Goal: Task Accomplishment & Management: Use online tool/utility

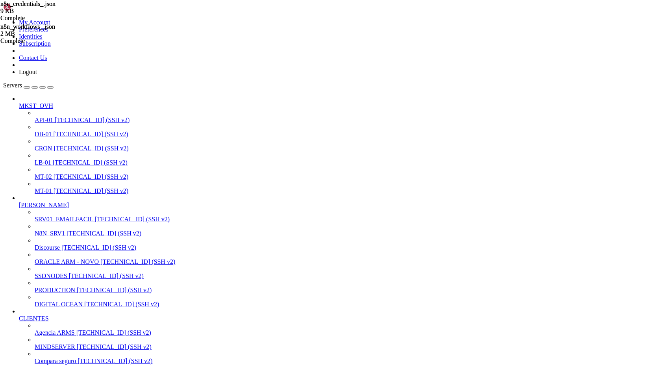
scroll to position [7, 2]
drag, startPoint x: 7, startPoint y: 985, endPoint x: 147, endPoint y: 1067, distance: 162.2
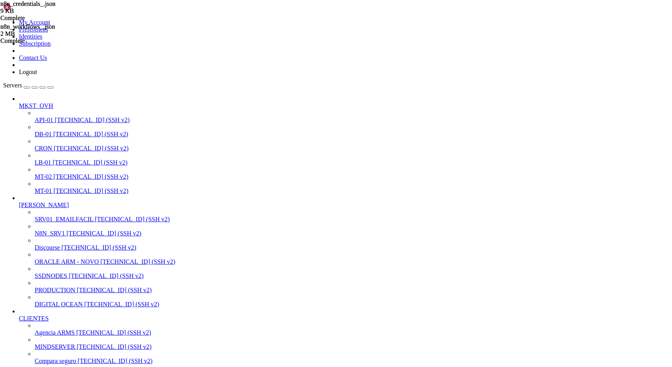
scroll to position [4783, 0]
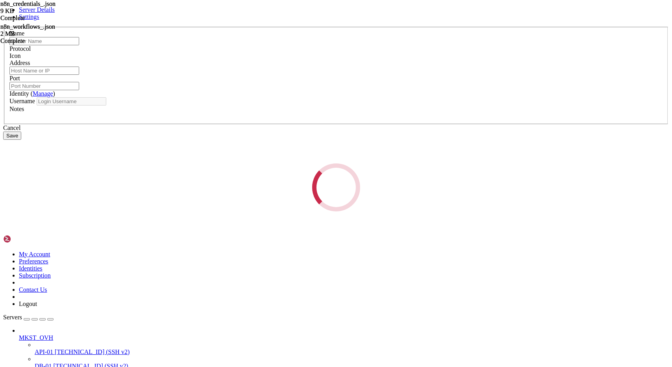
type input "[PERSON_NAME]"
type input "[TECHNICAL_ID]"
type input "22"
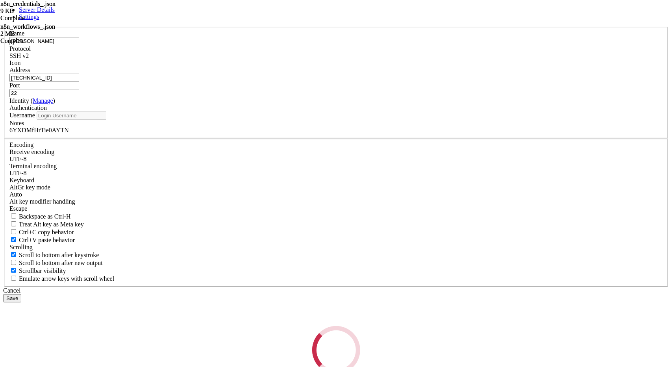
type input "root"
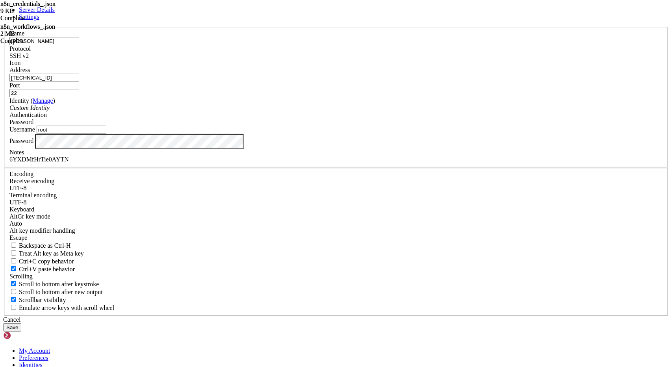
click at [79, 82] on input "[TECHNICAL_ID]" at bounding box center [44, 78] width 70 height 8
click at [318, 163] on div "6YXDMfHrTie0AYTN" at bounding box center [335, 159] width 653 height 7
click at [324, 163] on div "6YXDMfHrTie0AYTN" at bounding box center [335, 159] width 653 height 7
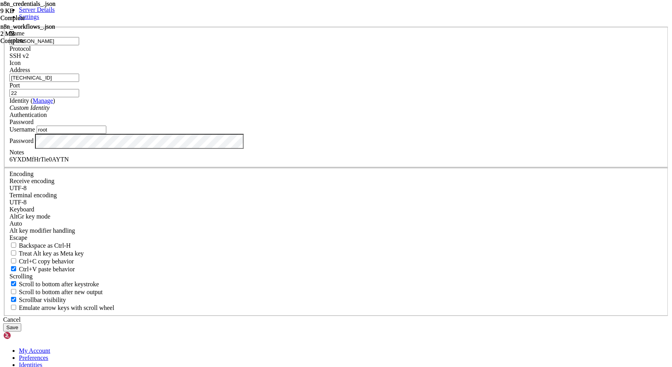
click at [324, 163] on div "6YXDMfHrTie0AYTN" at bounding box center [335, 159] width 653 height 7
copy div "6YXDMfHrTie0AYTN"
click at [222, 116] on div "Name [PERSON_NAME] Protocol SSH v2 Icon Address [TECHNICAL_ID] ( Manage )" at bounding box center [335, 171] width 665 height 289
click at [387, 316] on div "Cancel" at bounding box center [335, 319] width 665 height 7
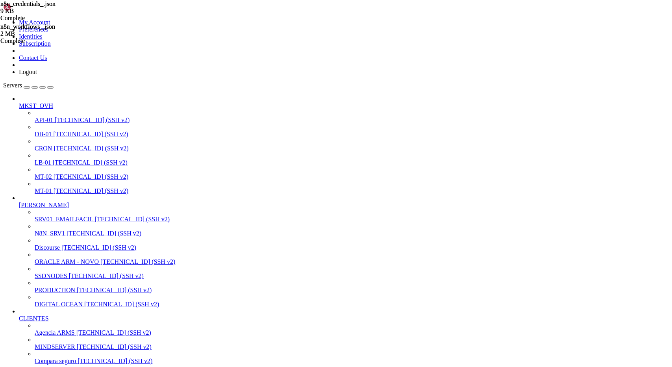
drag, startPoint x: 91, startPoint y: 1066, endPoint x: 235, endPoint y: 1065, distance: 144.0
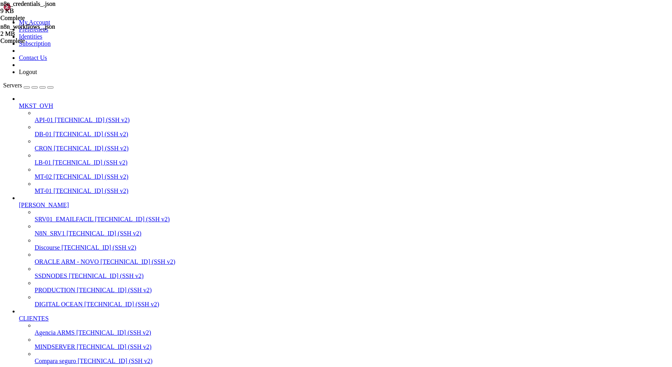
scroll to position [4810, 0]
drag, startPoint x: 6, startPoint y: 1058, endPoint x: 72, endPoint y: 1074, distance: 67.2
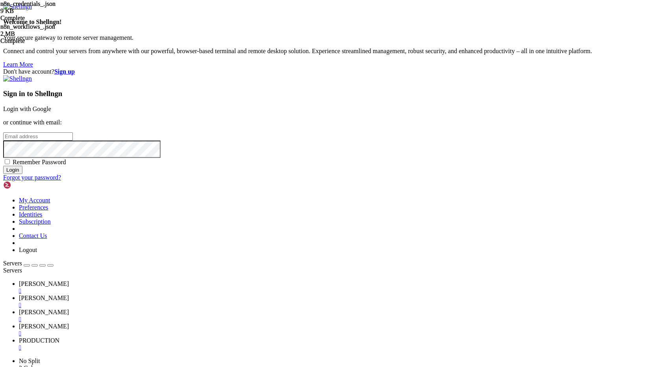
type input "[EMAIL_ADDRESS][DOMAIN_NAME]"
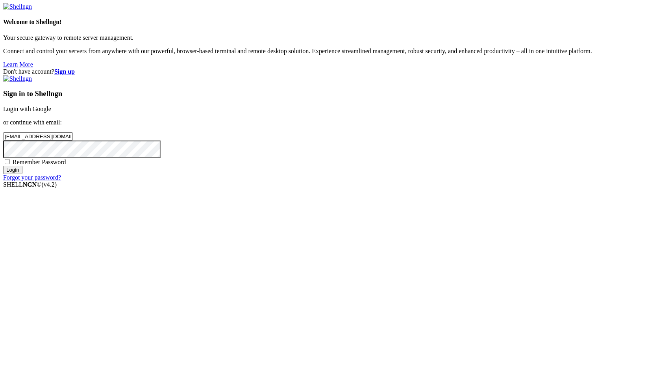
click at [22, 174] on input "Login" at bounding box center [12, 170] width 19 height 8
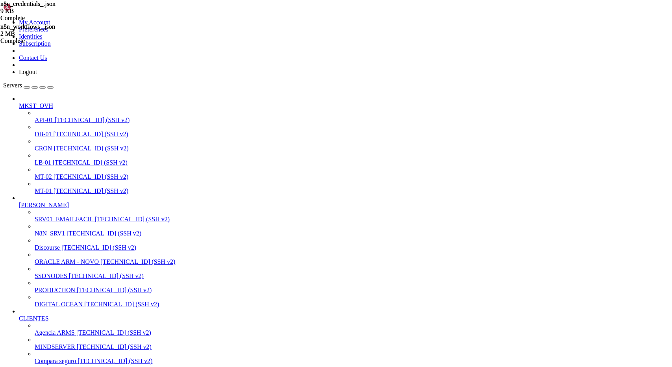
scroll to position [1017, 0]
drag, startPoint x: 6, startPoint y: 1702, endPoint x: 74, endPoint y: 1997, distance: 302.5
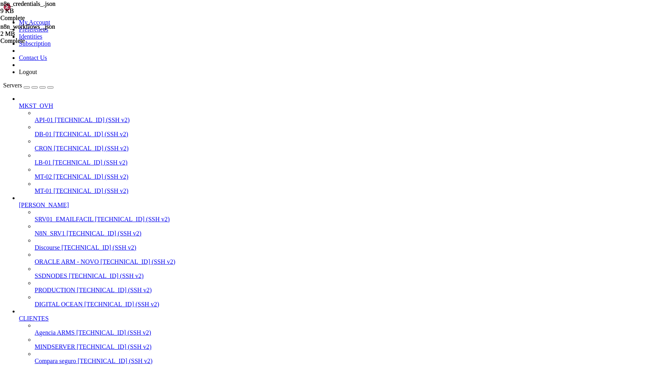
drag, startPoint x: 7, startPoint y: 1717, endPoint x: 67, endPoint y: 1997, distance: 286.9
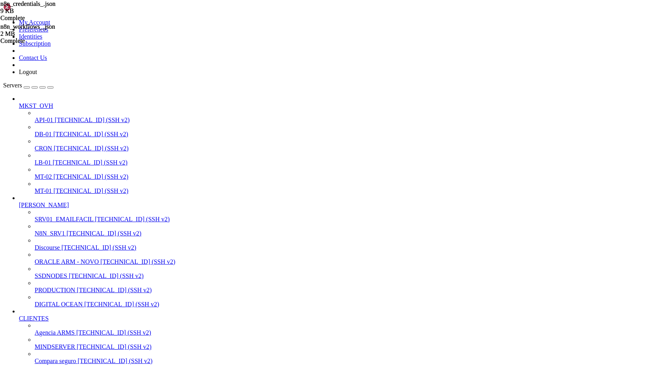
scroll to position [7, 2]
drag, startPoint x: 89, startPoint y: 1866, endPoint x: 7, endPoint y: 1847, distance: 83.6
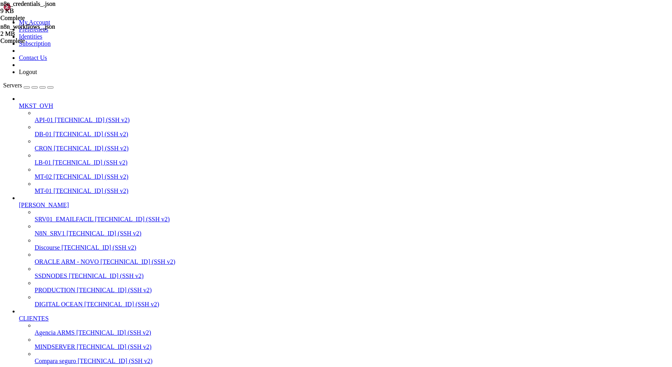
drag, startPoint x: 6, startPoint y: 850, endPoint x: 26, endPoint y: 878, distance: 34.5
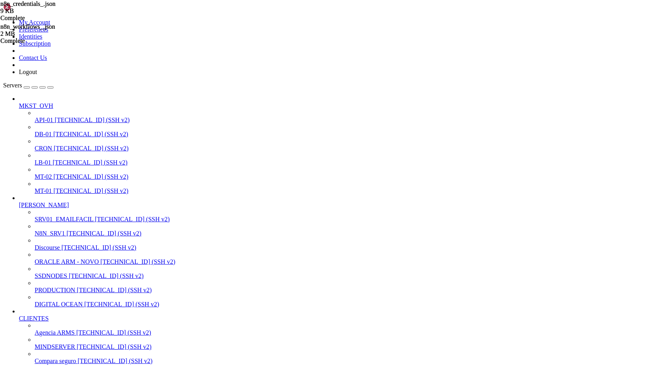
drag, startPoint x: 7, startPoint y: 843, endPoint x: 92, endPoint y: 1064, distance: 237.1
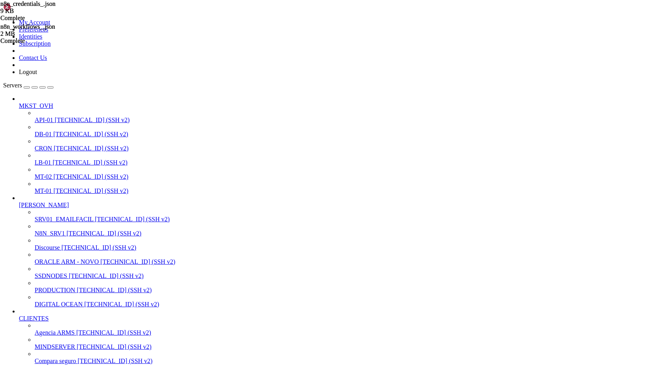
drag, startPoint x: 7, startPoint y: 924, endPoint x: 146, endPoint y: 925, distance: 139.7
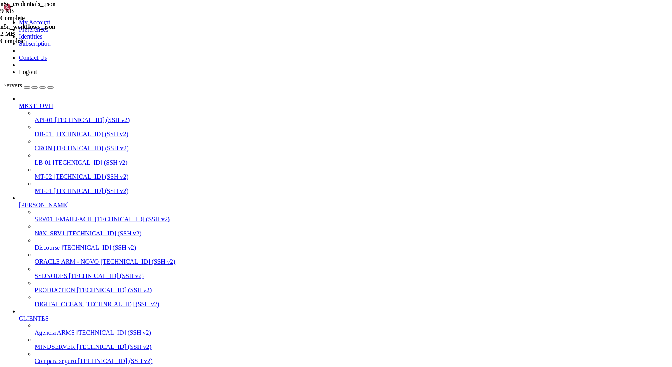
scroll to position [15273, 0]
drag, startPoint x: 144, startPoint y: 917, endPoint x: 57, endPoint y: 917, distance: 86.2
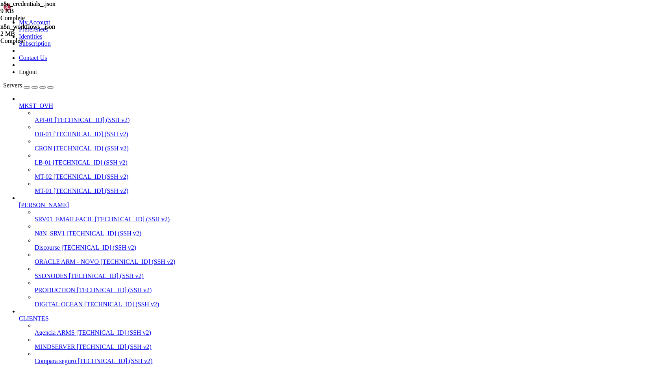
scroll to position [15567, 0]
drag, startPoint x: 7, startPoint y: 1704, endPoint x: 72, endPoint y: 1996, distance: 299.6
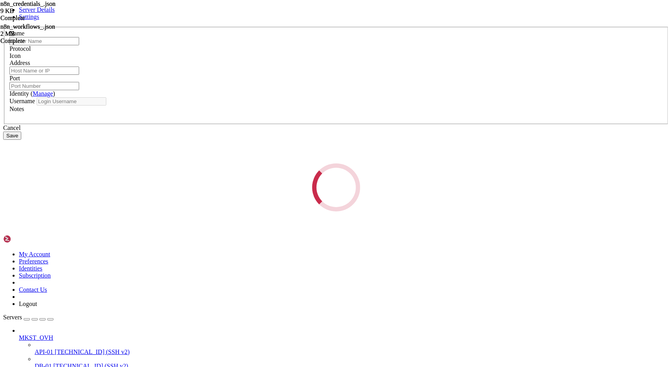
type input "[PERSON_NAME]"
type input "[TECHNICAL_ID]"
type input "22"
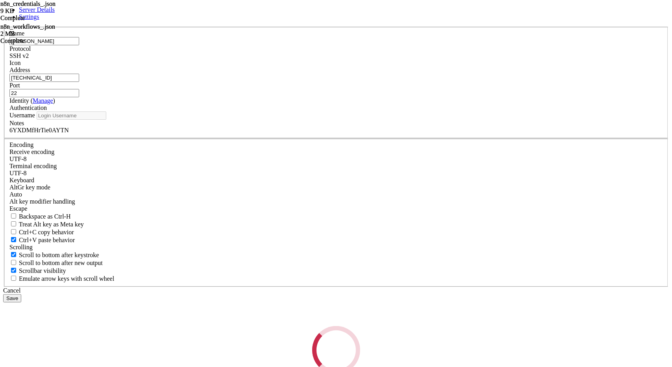
type input "root"
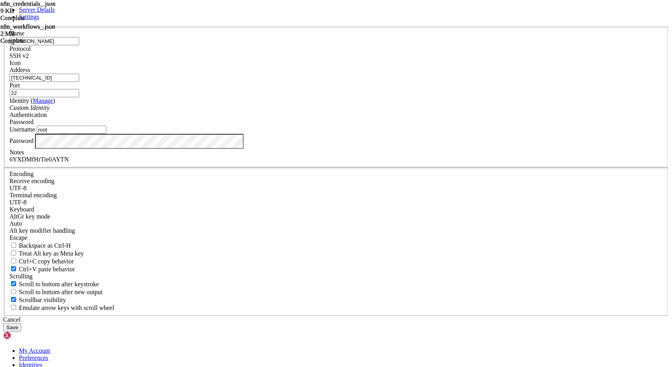
click at [79, 82] on input "[TECHNICAL_ID]" at bounding box center [44, 78] width 70 height 8
click at [380, 316] on div "Cancel" at bounding box center [335, 319] width 665 height 7
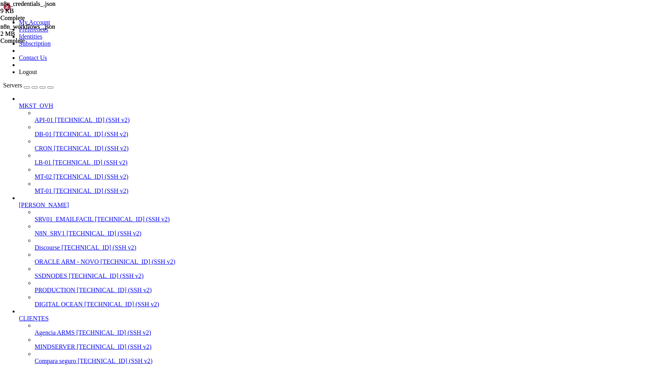
drag, startPoint x: 7, startPoint y: 971, endPoint x: 156, endPoint y: 972, distance: 148.8
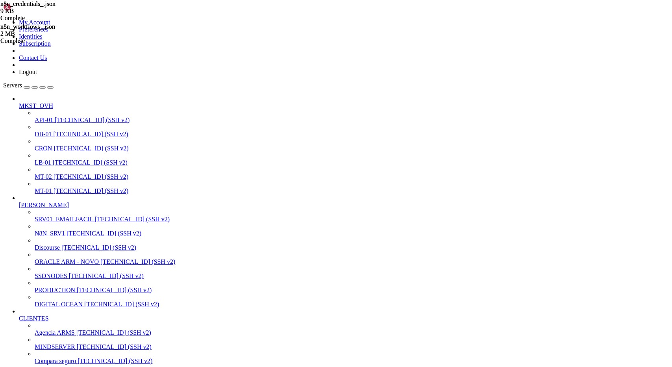
drag, startPoint x: 5, startPoint y: 790, endPoint x: 247, endPoint y: 798, distance: 242.1
drag, startPoint x: 247, startPoint y: 798, endPoint x: 7, endPoint y: 791, distance: 239.4
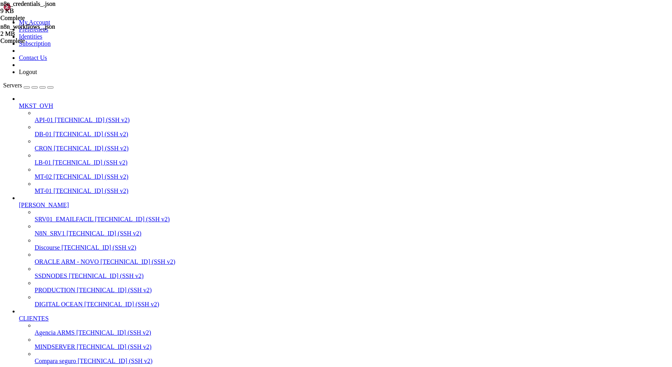
copy div "root@server1:/opt/docker/chatwoot# on.rb:696:in 'PG::Connection#async_connect_o…"
drag, startPoint x: 233, startPoint y: 992, endPoint x: 8, endPoint y: 959, distance: 226.7
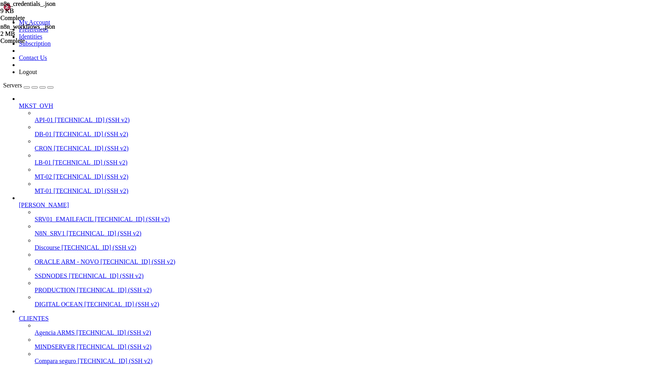
scroll to position [26959, 0]
drag, startPoint x: 49, startPoint y: 1059, endPoint x: 155, endPoint y: 1056, distance: 106.3
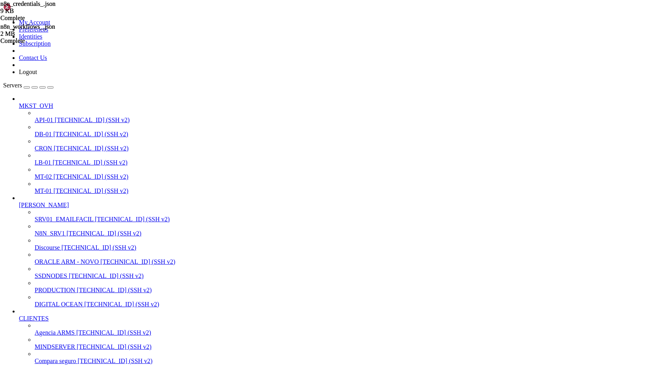
drag, startPoint x: 7, startPoint y: 769, endPoint x: 150, endPoint y: 787, distance: 143.6
drag, startPoint x: 10, startPoint y: 771, endPoint x: 156, endPoint y: 794, distance: 147.8
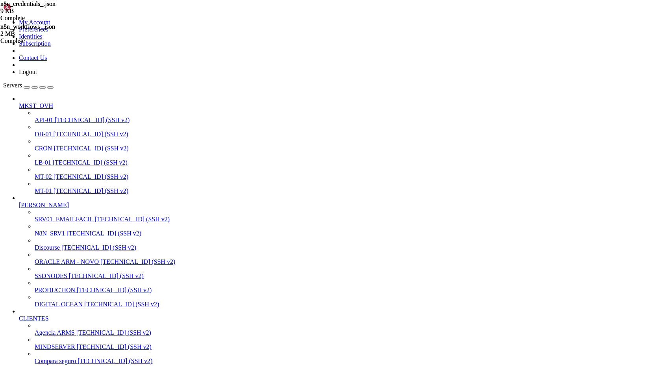
drag, startPoint x: 7, startPoint y: 772, endPoint x: 153, endPoint y: 818, distance: 152.8
drag, startPoint x: 6, startPoint y: 810, endPoint x: 123, endPoint y: 828, distance: 117.8
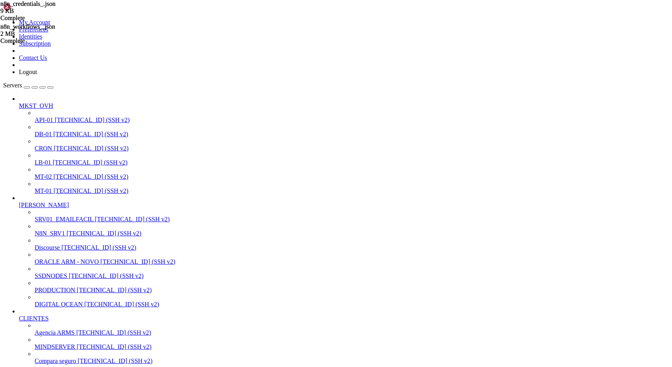
drag, startPoint x: 174, startPoint y: 770, endPoint x: 321, endPoint y: 769, distance: 147.2
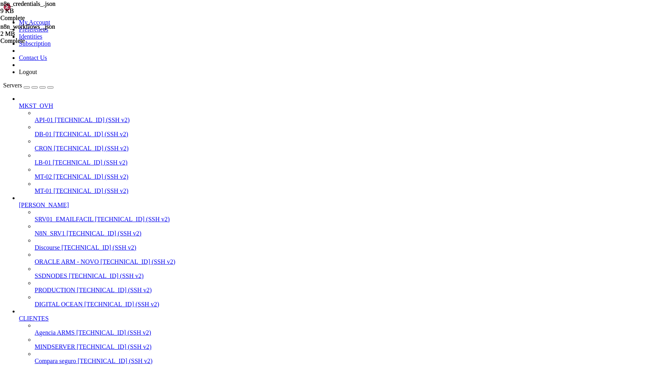
drag, startPoint x: 173, startPoint y: 770, endPoint x: 320, endPoint y: 770, distance: 147.2
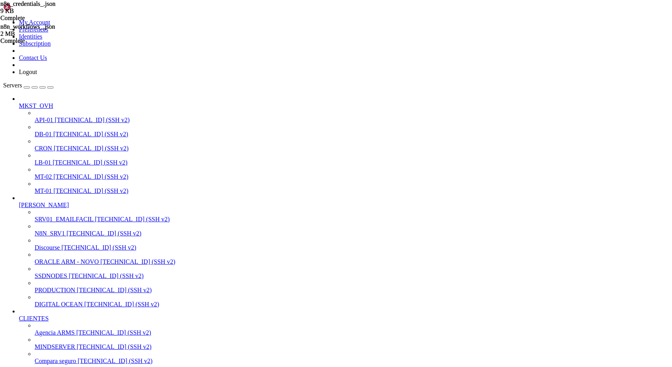
drag, startPoint x: 7, startPoint y: 852, endPoint x: 148, endPoint y: 886, distance: 144.5
drag, startPoint x: 174, startPoint y: 987, endPoint x: 301, endPoint y: 783, distance: 240.9
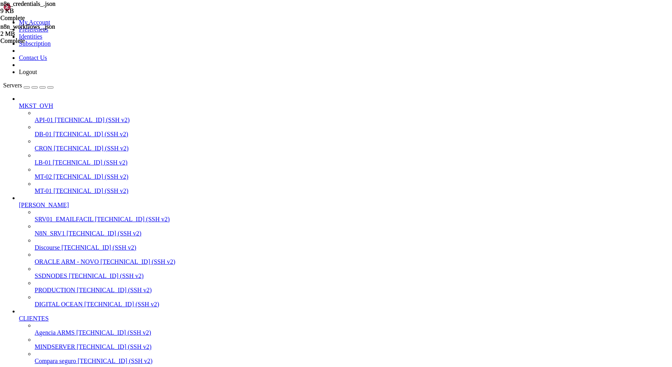
drag, startPoint x: 6, startPoint y: 903, endPoint x: 129, endPoint y: 944, distance: 129.4
drag, startPoint x: 133, startPoint y: 945, endPoint x: 6, endPoint y: 904, distance: 133.4
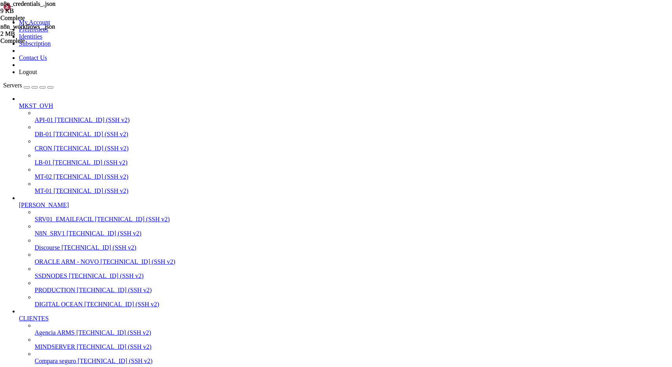
drag, startPoint x: 140, startPoint y: 985, endPoint x: 6, endPoint y: 965, distance: 134.8
drag, startPoint x: 7, startPoint y: 984, endPoint x: 131, endPoint y: 998, distance: 124.7
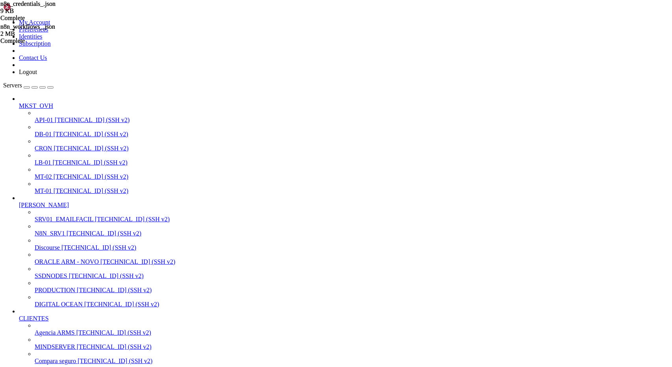
drag, startPoint x: 7, startPoint y: 964, endPoint x: 56, endPoint y: 1001, distance: 61.8
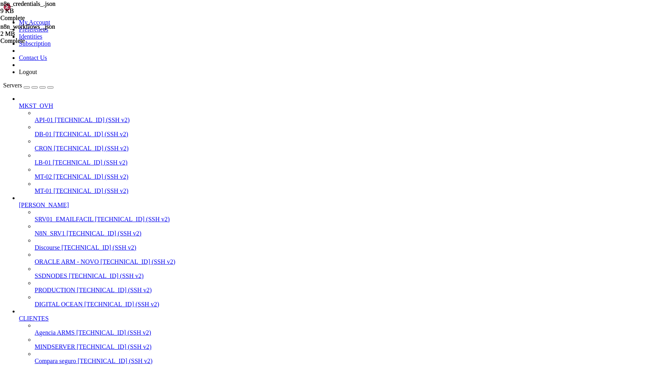
drag, startPoint x: 7, startPoint y: 951, endPoint x: 144, endPoint y: 1072, distance: 182.6
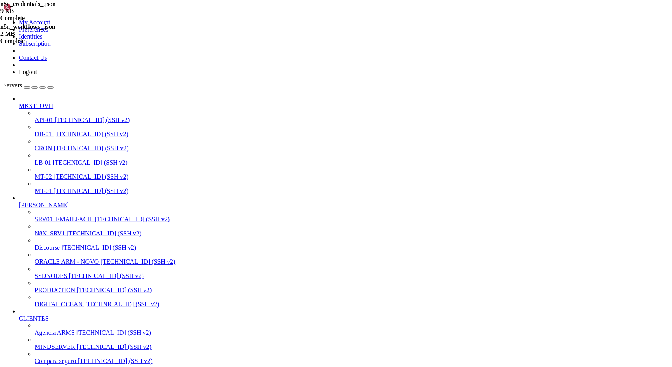
drag, startPoint x: 6, startPoint y: 964, endPoint x: 147, endPoint y: 1072, distance: 177.4
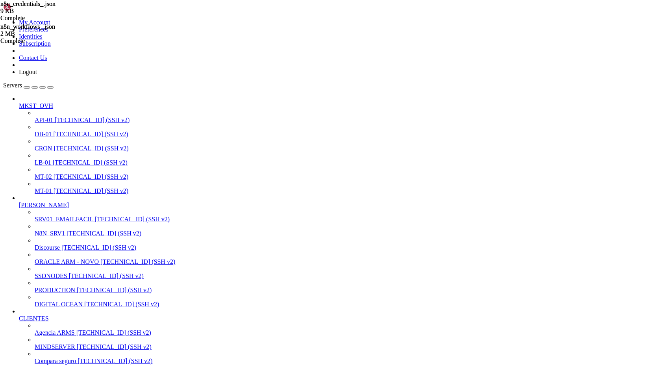
drag, startPoint x: 7, startPoint y: 984, endPoint x: 140, endPoint y: 1072, distance: 159.5
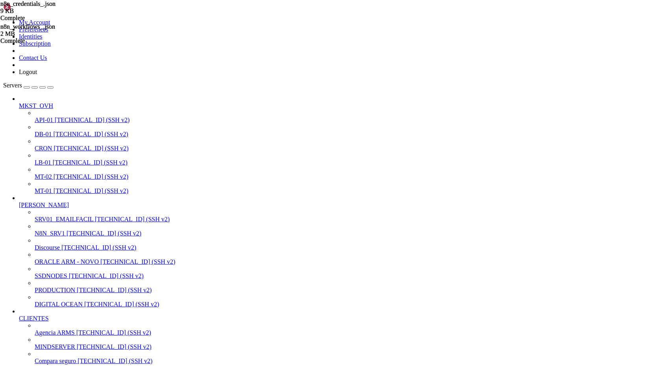
drag, startPoint x: 8, startPoint y: 1005, endPoint x: 132, endPoint y: 1073, distance: 141.2
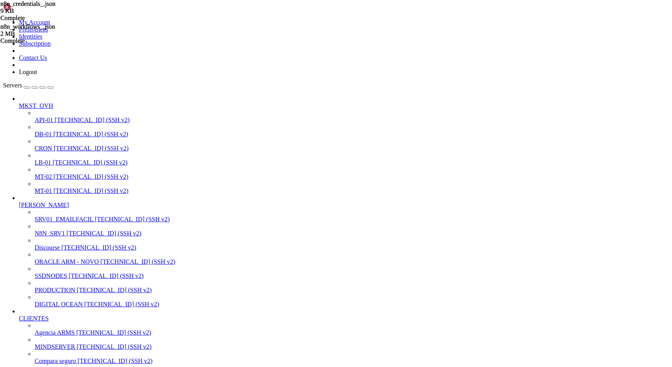
scroll to position [796, 0]
drag, startPoint x: 7, startPoint y: 979, endPoint x: 65, endPoint y: 976, distance: 58.7
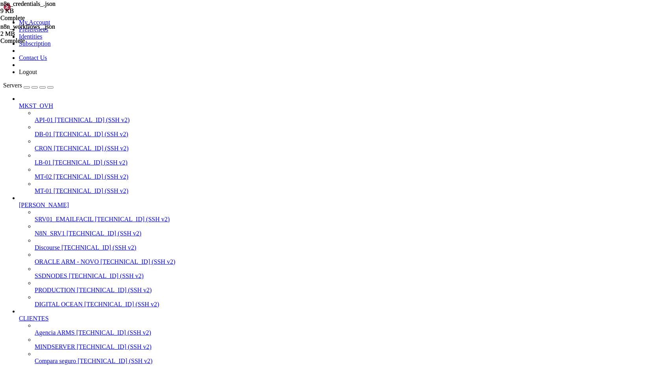
scroll to position [977, 0]
drag, startPoint x: 8, startPoint y: 973, endPoint x: 231, endPoint y: 1066, distance: 242.3
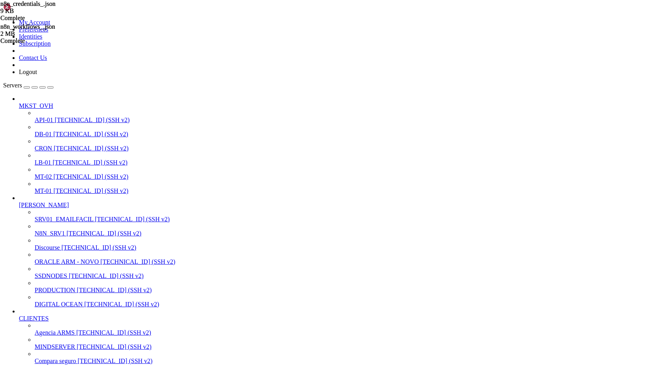
scroll to position [4007, 0]
drag, startPoint x: 61, startPoint y: 883, endPoint x: 113, endPoint y: 887, distance: 52.5
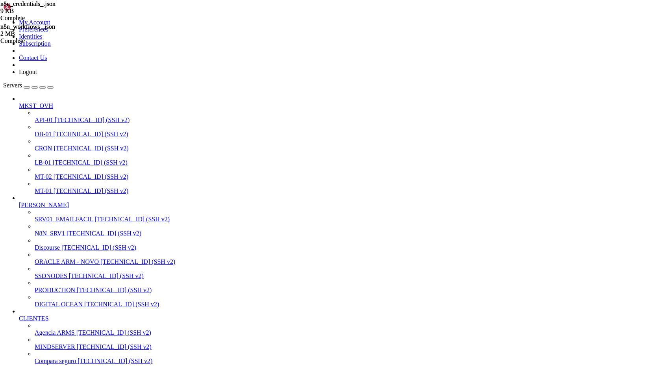
drag, startPoint x: 6, startPoint y: 771, endPoint x: 2, endPoint y: 796, distance: 25.4
click html "Page up root@server1:/opt/docker/chatwoot# cat docker-compose.yml services: cha…"
drag, startPoint x: 6, startPoint y: 771, endPoint x: 126, endPoint y: 1072, distance: 323.4
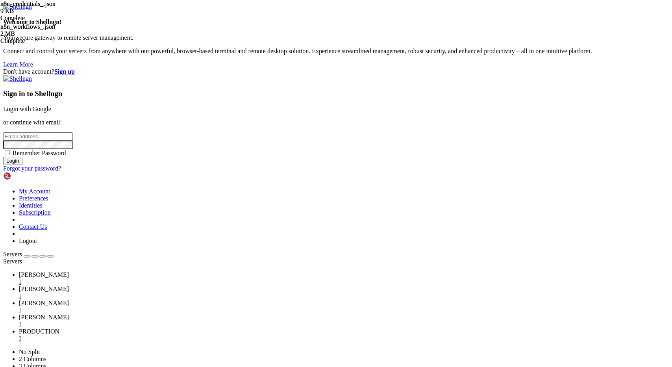
type input "[EMAIL_ADDRESS][DOMAIN_NAME]"
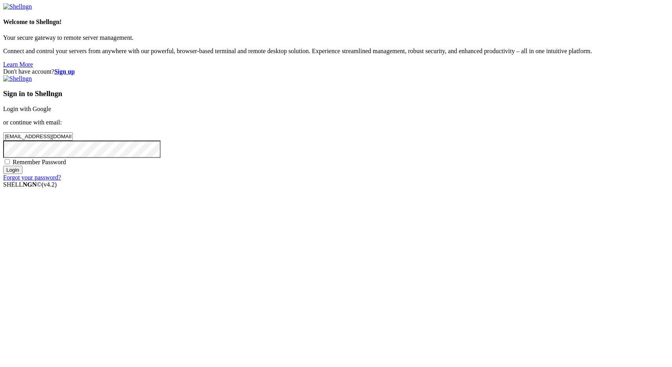
click at [22, 174] on input "Login" at bounding box center [12, 170] width 19 height 8
click at [22, 181] on input "Login" at bounding box center [12, 177] width 19 height 8
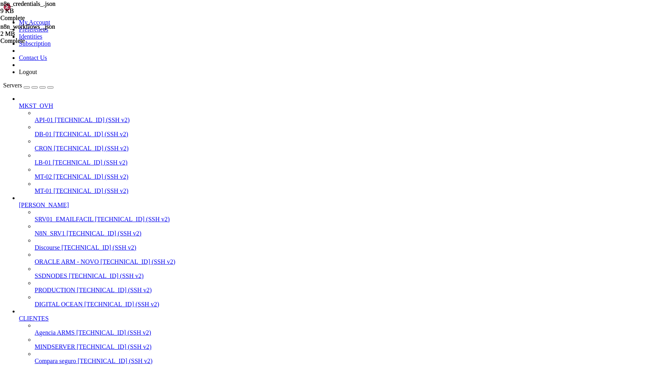
scroll to position [1017, 0]
drag, startPoint x: 50, startPoint y: 1025, endPoint x: 202, endPoint y: 1024, distance: 152.3
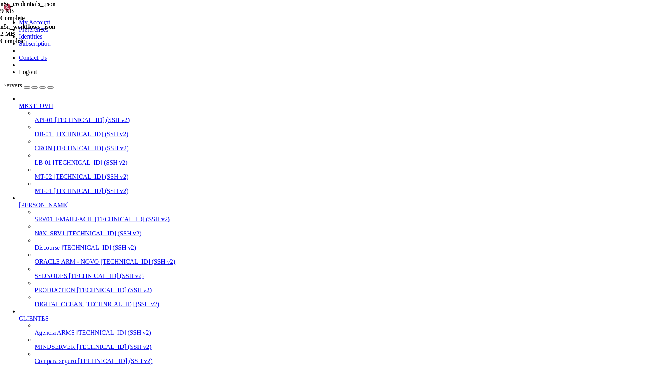
drag, startPoint x: 7, startPoint y: 1012, endPoint x: 135, endPoint y: 1070, distance: 139.3
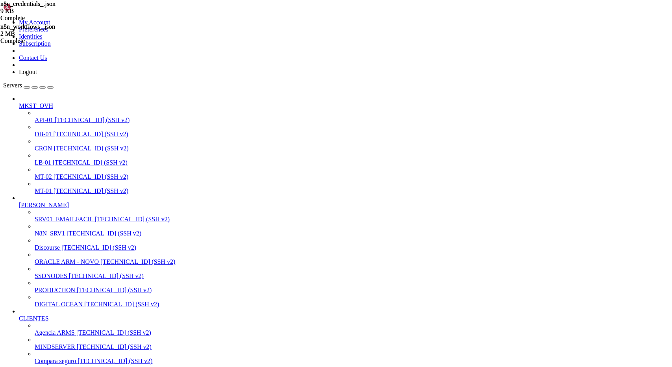
scroll to position [1432, 0]
drag, startPoint x: 7, startPoint y: 911, endPoint x: 100, endPoint y: 1069, distance: 183.1
click at [24, 11] on img at bounding box center [25, 7] width 45 height 8
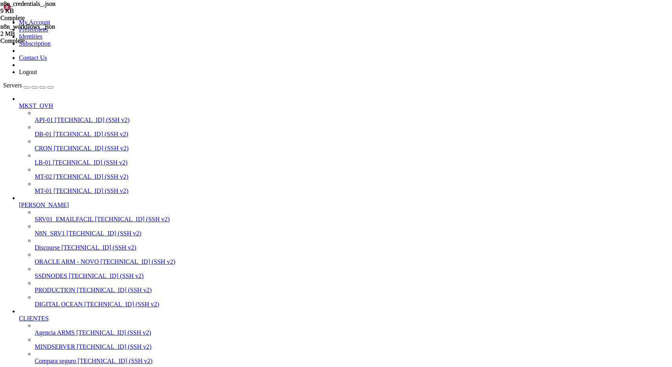
scroll to position [1458, 0]
drag, startPoint x: 7, startPoint y: 1052, endPoint x: 82, endPoint y: 1071, distance: 77.0
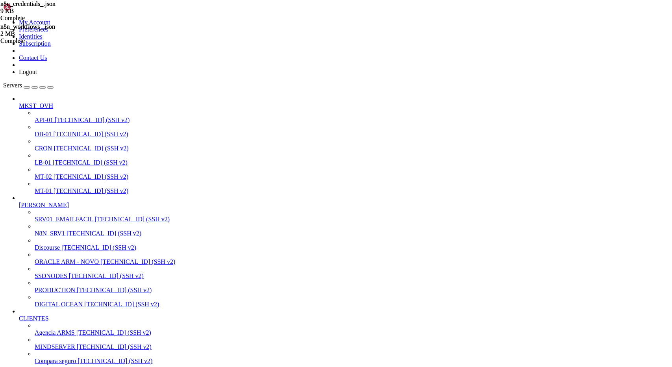
drag, startPoint x: 8, startPoint y: 1031, endPoint x: 96, endPoint y: 1072, distance: 97.2
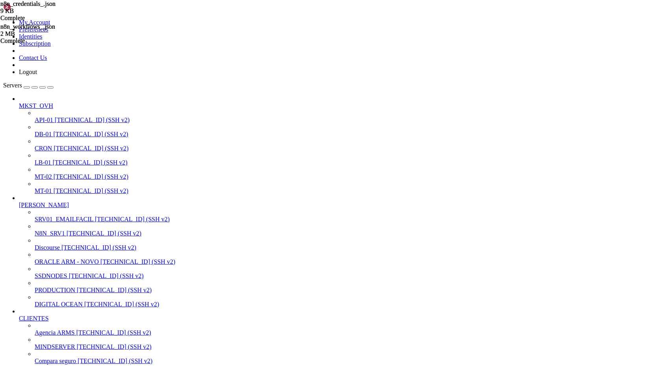
drag, startPoint x: 7, startPoint y: 805, endPoint x: 91, endPoint y: 1075, distance: 283.2
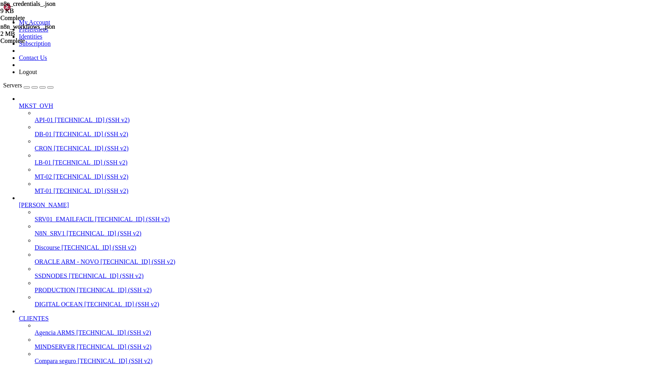
drag, startPoint x: 7, startPoint y: 776, endPoint x: 65, endPoint y: 1071, distance: 300.4
drag, startPoint x: 6, startPoint y: 903, endPoint x: 387, endPoint y: 1065, distance: 413.7
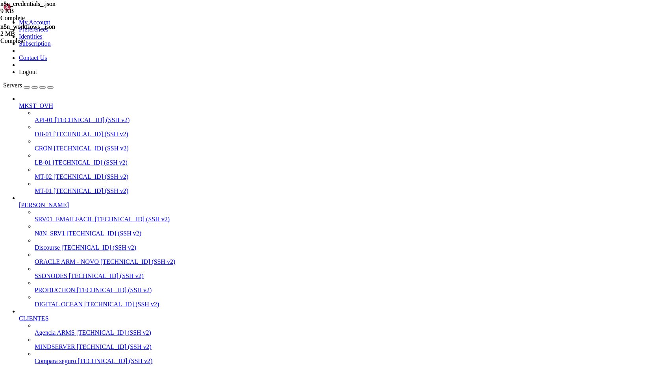
drag, startPoint x: 6, startPoint y: 772, endPoint x: 313, endPoint y: 940, distance: 349.7
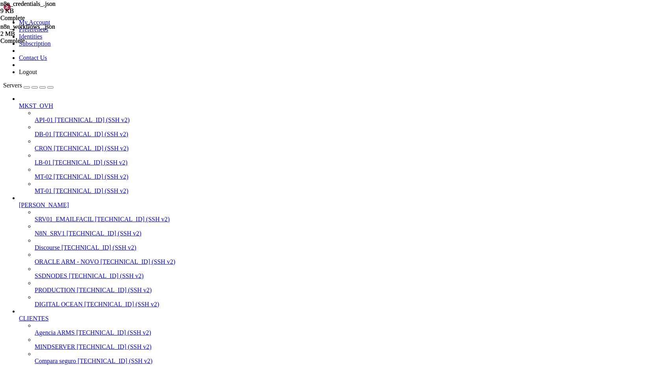
drag, startPoint x: 7, startPoint y: 949, endPoint x: 360, endPoint y: 1074, distance: 375.1
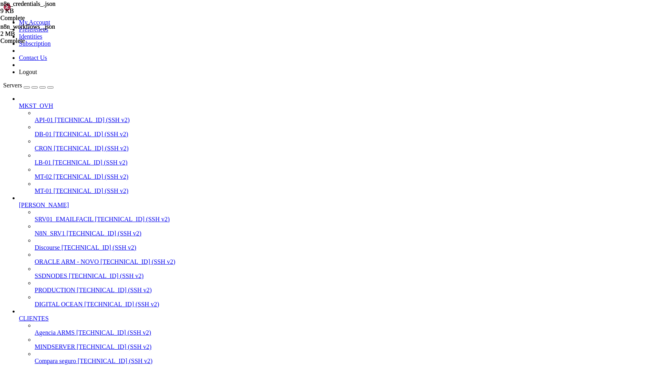
drag, startPoint x: 7, startPoint y: 771, endPoint x: 139, endPoint y: 874, distance: 167.4
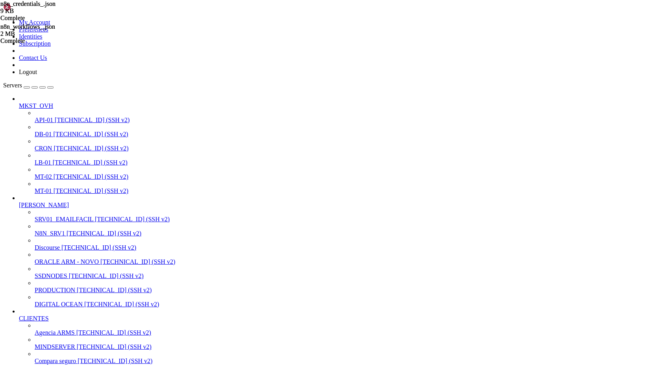
scroll to position [315, 0]
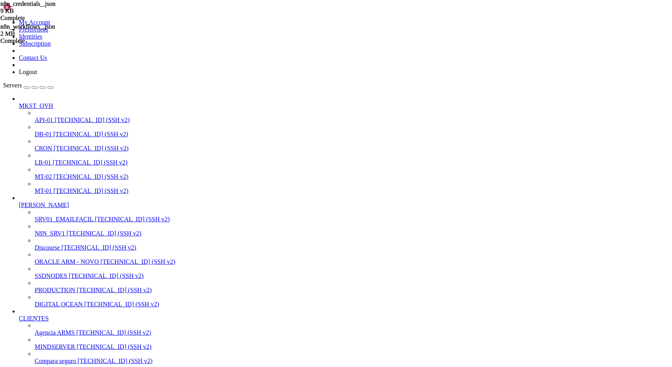
scroll to position [7, 1]
drag, startPoint x: 8, startPoint y: 1924, endPoint x: 126, endPoint y: 2029, distance: 158.0
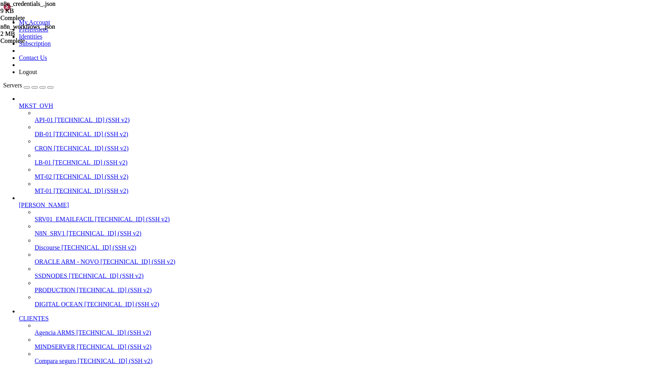
scroll to position [7, 1]
drag, startPoint x: 7, startPoint y: 1729, endPoint x: 149, endPoint y: 1836, distance: 177.8
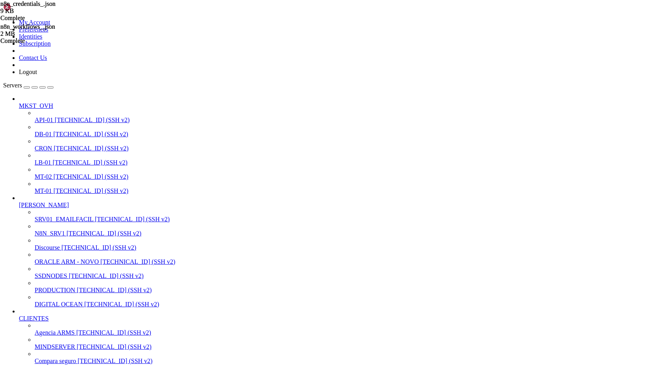
scroll to position [860, 0]
drag, startPoint x: 305, startPoint y: 1945, endPoint x: 7, endPoint y: 1909, distance: 299.7
click at [43, 329] on span "Agencia ARMS" at bounding box center [55, 332] width 40 height 7
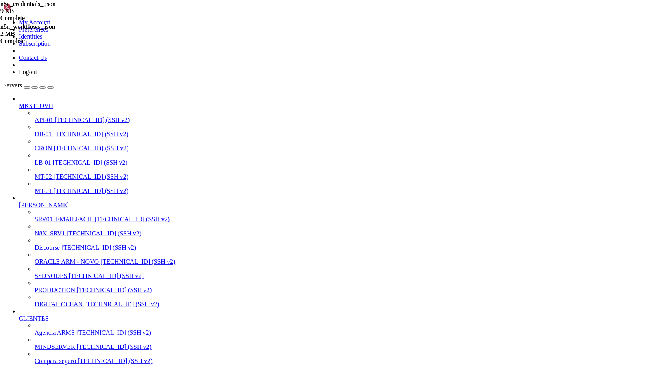
drag, startPoint x: 93, startPoint y: 170, endPoint x: 97, endPoint y: 162, distance: 8.8
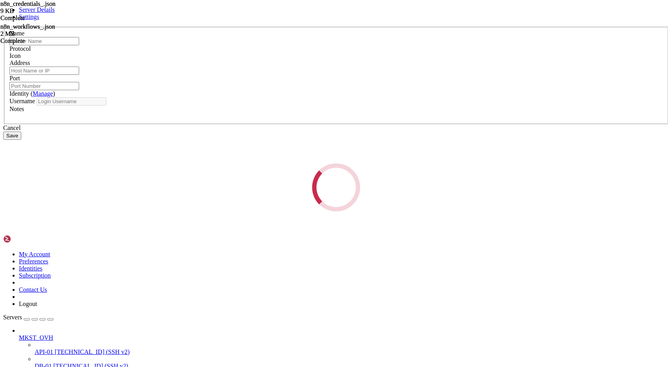
click at [97, 162] on div "Server Details Settings Name Protocol Icon Address Port" at bounding box center [335, 108] width 665 height 205
type input "Agencia ARMS"
type input "51.210.113.187"
type input "22"
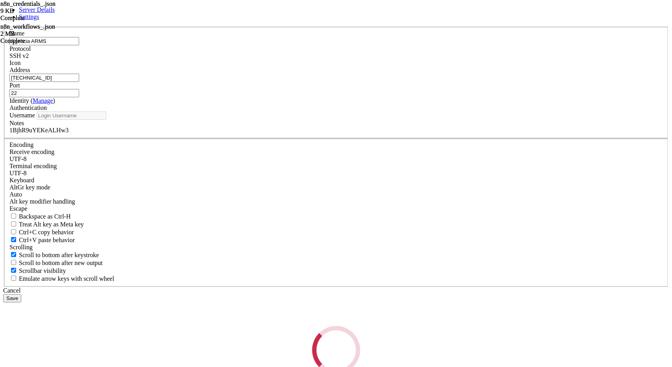
type input "root"
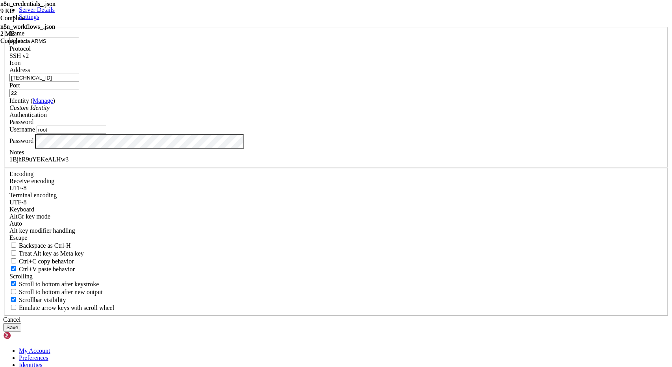
click at [79, 82] on input "51.210.113.187" at bounding box center [44, 78] width 70 height 8
click at [380, 316] on div "Cancel" at bounding box center [335, 319] width 665 height 7
